Goal: Transaction & Acquisition: Purchase product/service

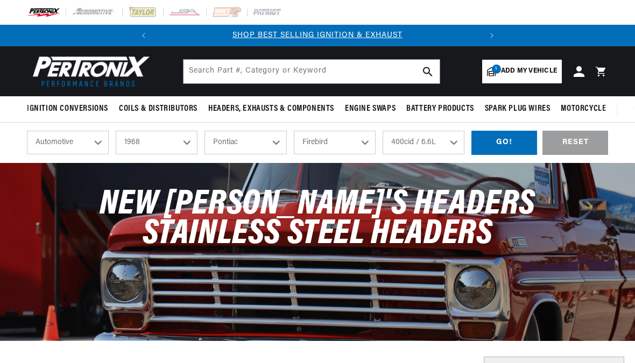
select select "1968"
select select "Pontiac"
select select "Firebird"
select select "400cid-6.6L"
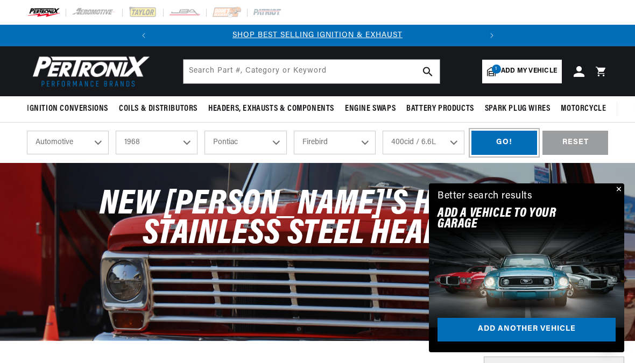
click at [513, 145] on div "GO!" at bounding box center [504, 143] width 66 height 24
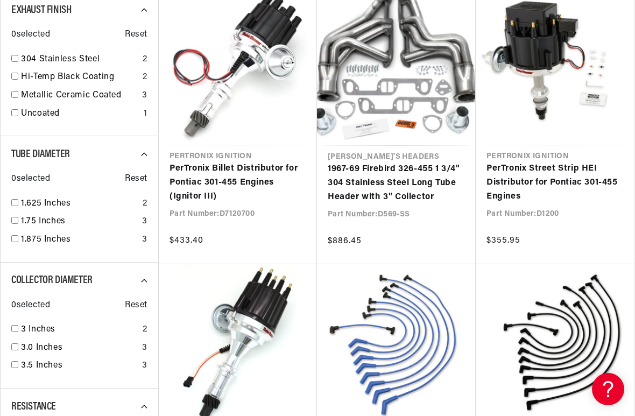
scroll to position [0, 326]
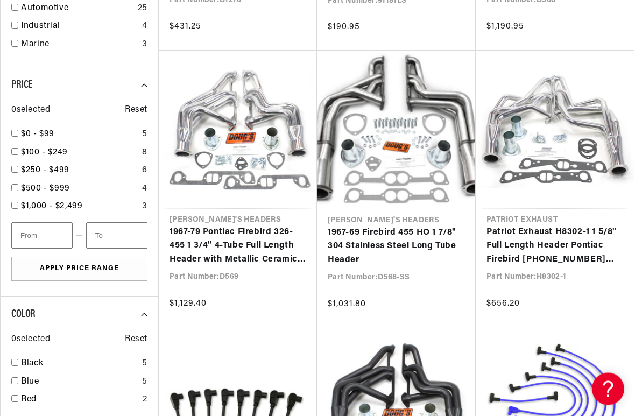
click at [557, 233] on link "Patriot Exhaust H8302-1 1 5/8" Full Length Header Pontiac Firebird [PHONE_NUMBE…" at bounding box center [555, 246] width 137 height 41
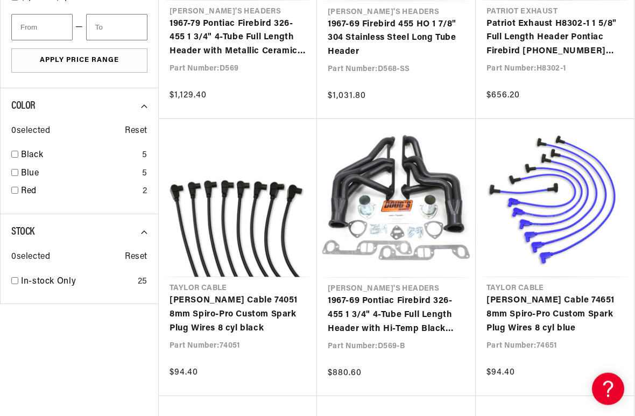
scroll to position [1747, 0]
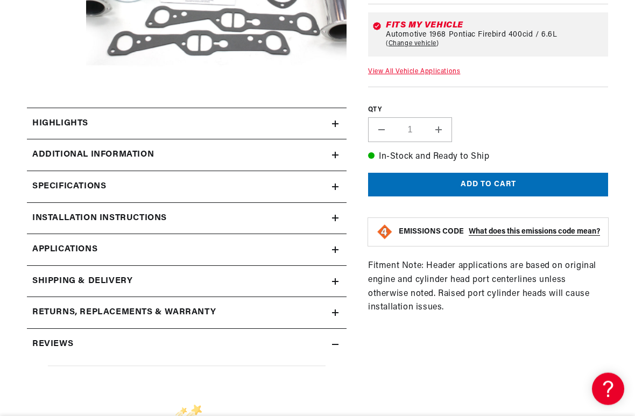
scroll to position [344, 0]
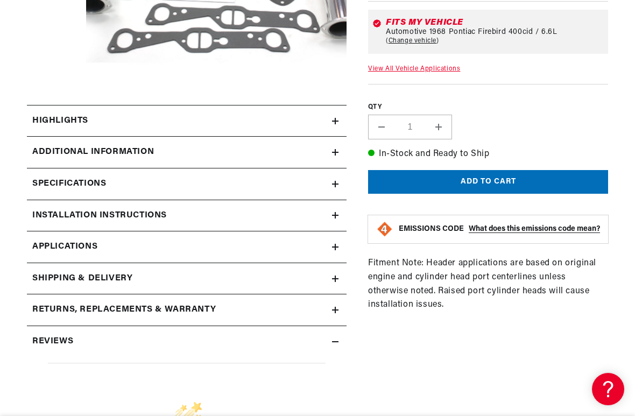
click at [38, 116] on h2 "Highlights" at bounding box center [60, 121] width 56 height 14
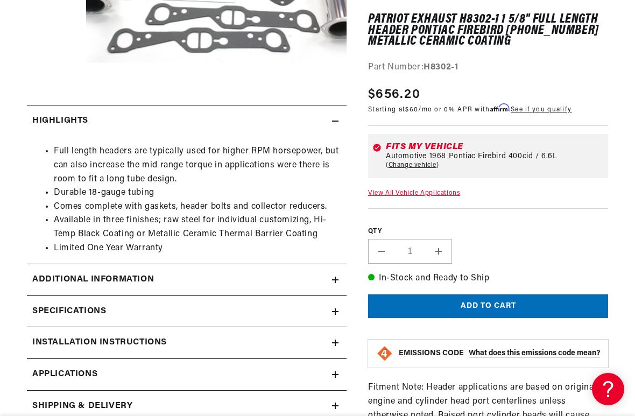
scroll to position [0, 326]
click at [17, 156] on section "Patriot Exhaust H8302-1 1 5/8" Full Length Header Pontiac Firebird [PHONE_NUMBE…" at bounding box center [317, 251] width 635 height 888
click at [339, 118] on summary "Highlights" at bounding box center [187, 120] width 320 height 31
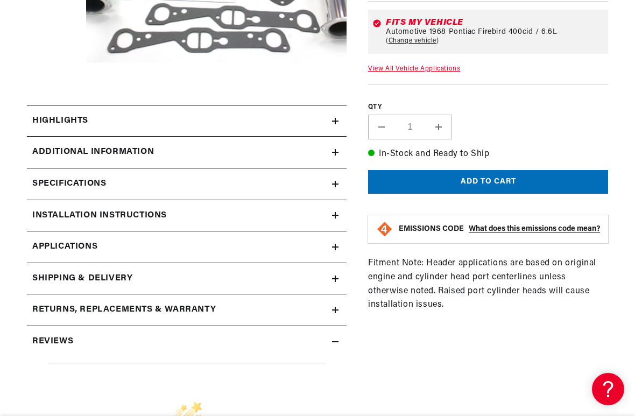
click at [22, 150] on section "Patriot Exhaust H8302-1 1 5/8" Full Length Header Pontiac Firebird [PHONE_NUMBE…" at bounding box center [317, 187] width 635 height 760
click at [341, 149] on summary "Additional Information" at bounding box center [187, 152] width 320 height 31
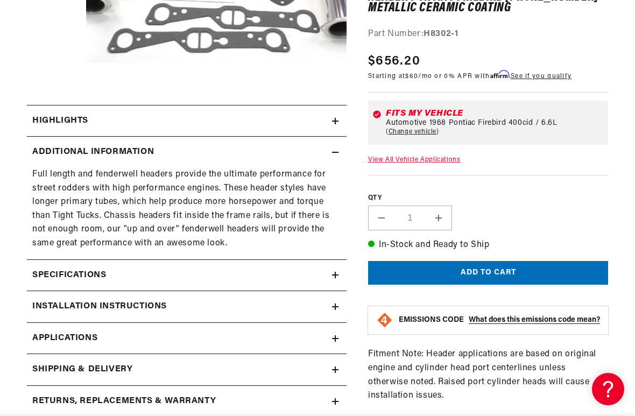
scroll to position [0, 0]
click at [337, 147] on summary "Additional Information" at bounding box center [187, 152] width 320 height 31
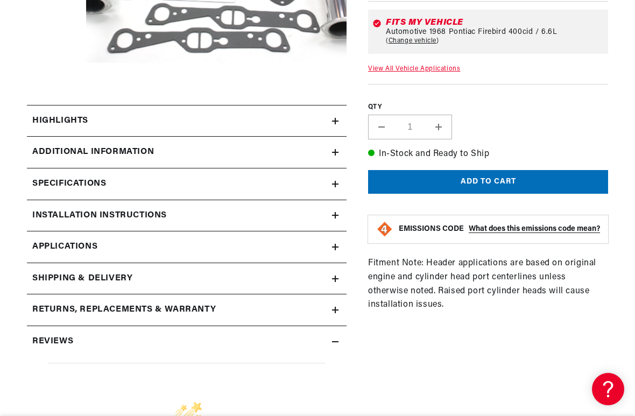
click at [337, 186] on icon at bounding box center [335, 184] width 6 height 6
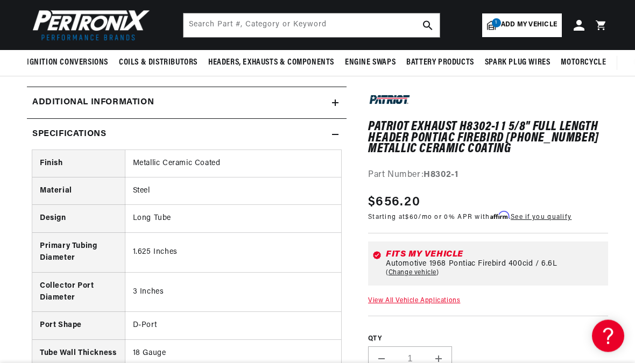
click at [339, 135] on summary "Specifications" at bounding box center [187, 134] width 320 height 31
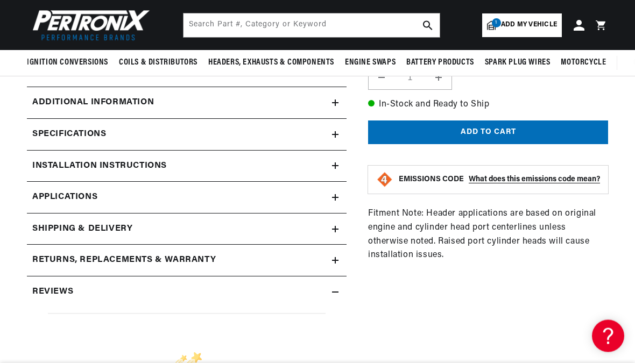
scroll to position [394, 0]
click at [335, 195] on icon at bounding box center [335, 197] width 0 height 6
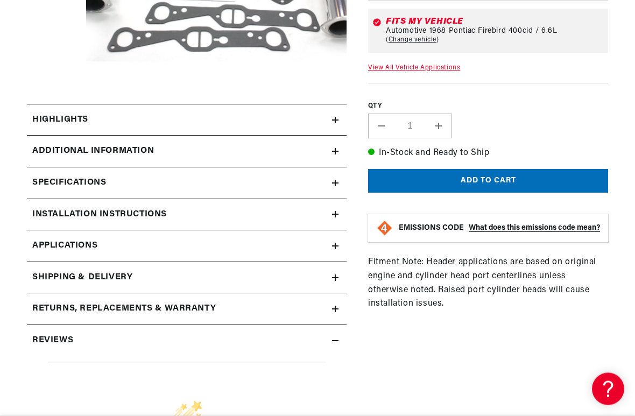
click at [334, 338] on icon at bounding box center [335, 341] width 6 height 6
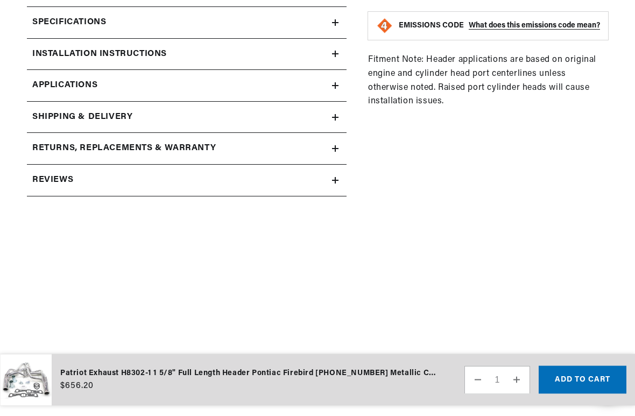
click at [336, 181] on icon at bounding box center [335, 181] width 6 height 0
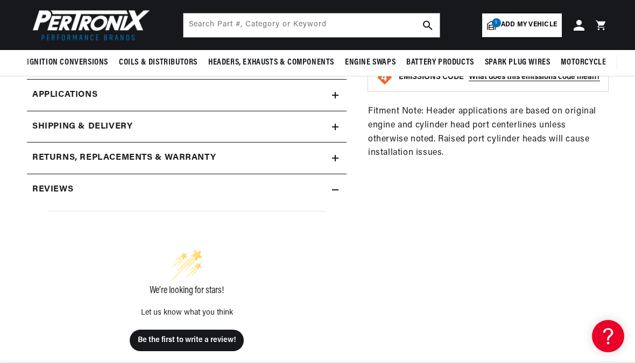
click at [339, 188] on summary "Reviews" at bounding box center [187, 189] width 320 height 31
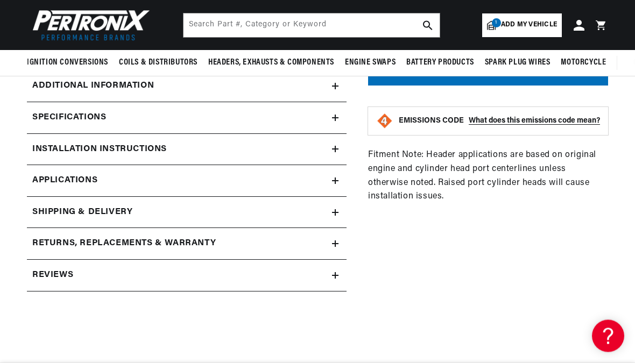
click at [339, 211] on summary "Shipping & Delivery" at bounding box center [187, 213] width 320 height 31
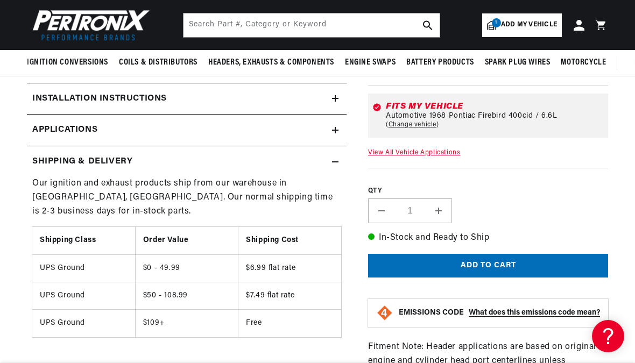
click at [339, 165] on summary "Shipping & Delivery" at bounding box center [187, 161] width 320 height 31
